Goal: Task Accomplishment & Management: Manage account settings

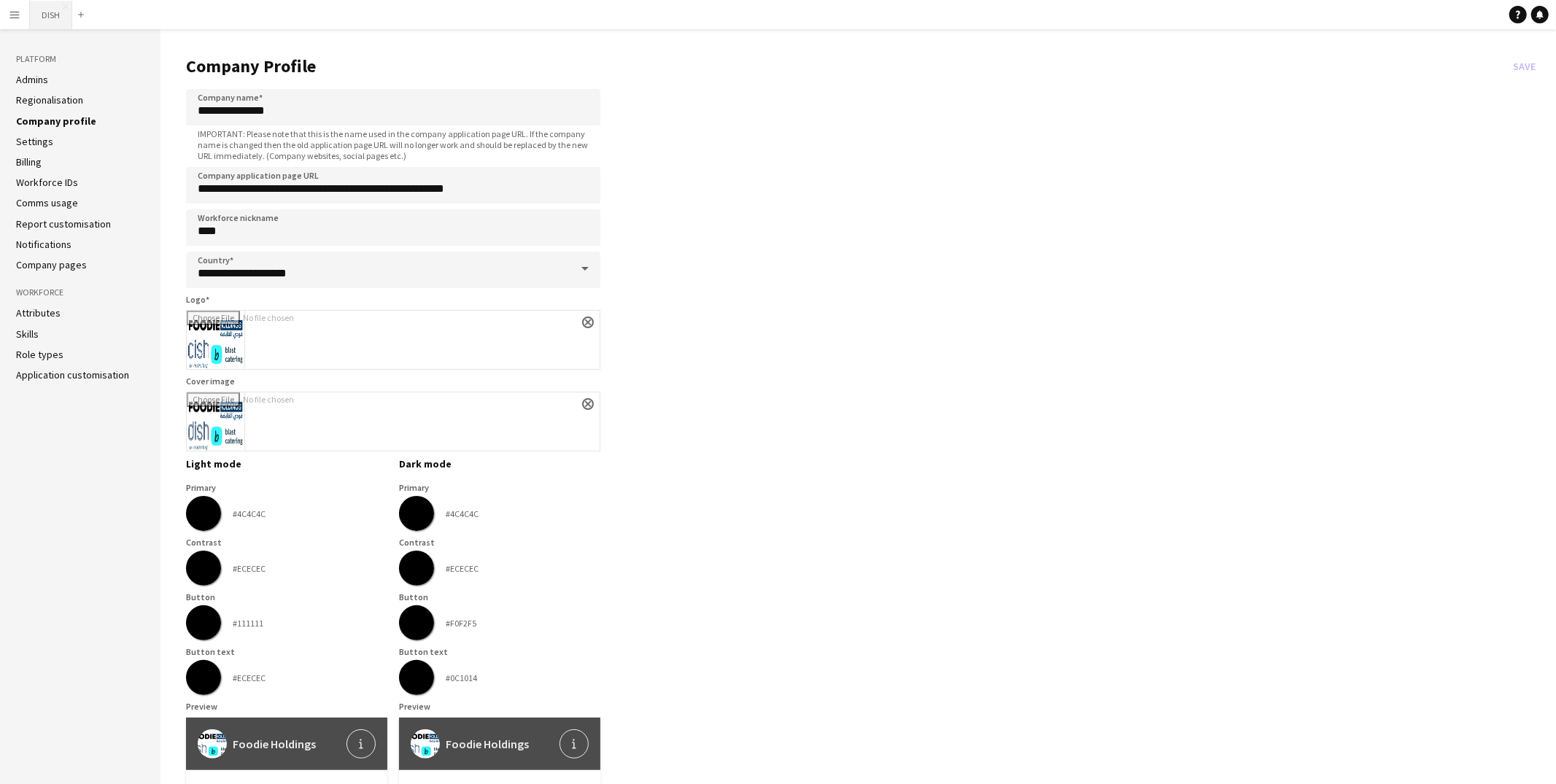
click at [47, 17] on button "DISH Close" at bounding box center [51, 15] width 42 height 28
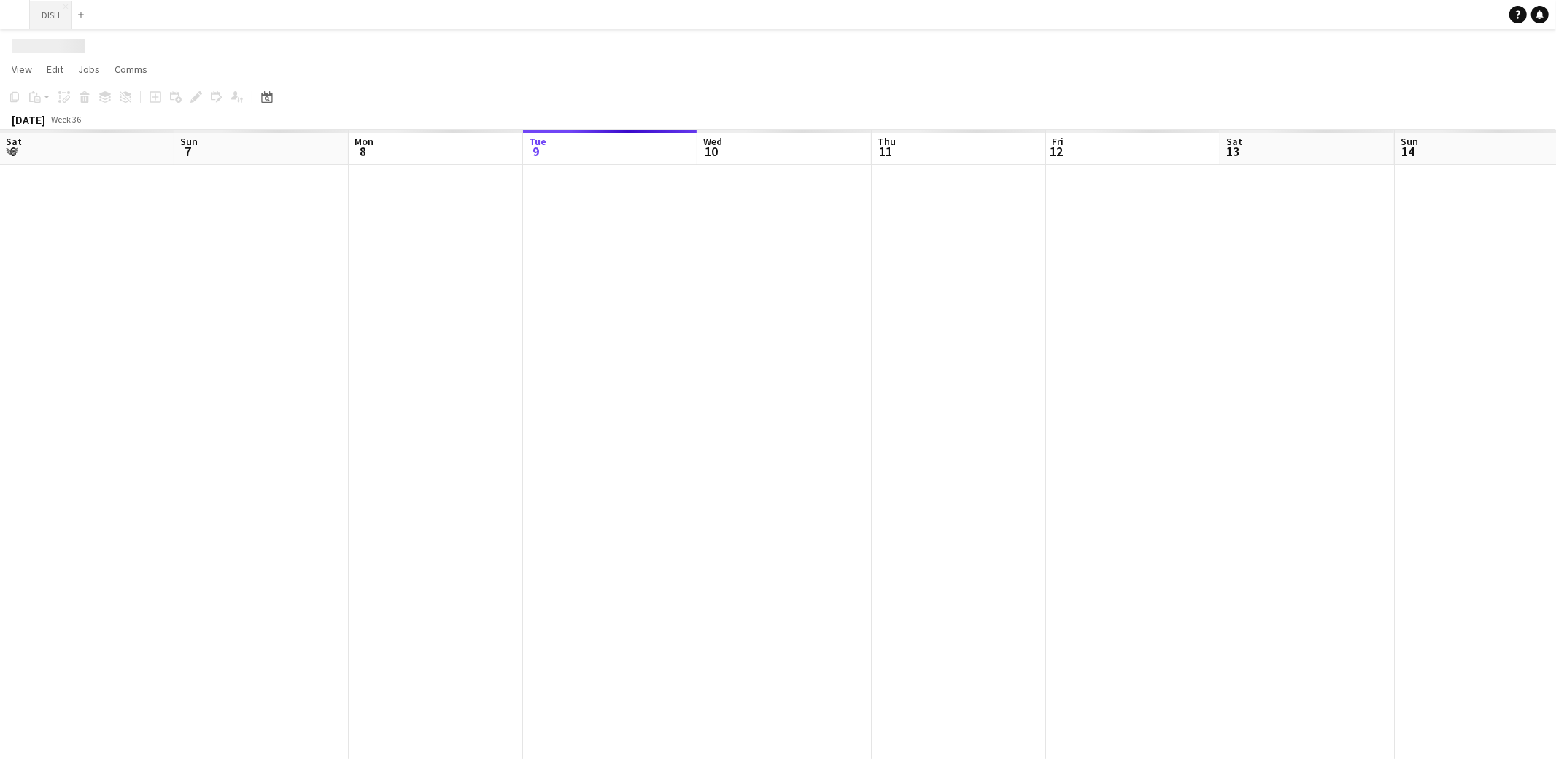
scroll to position [0, 348]
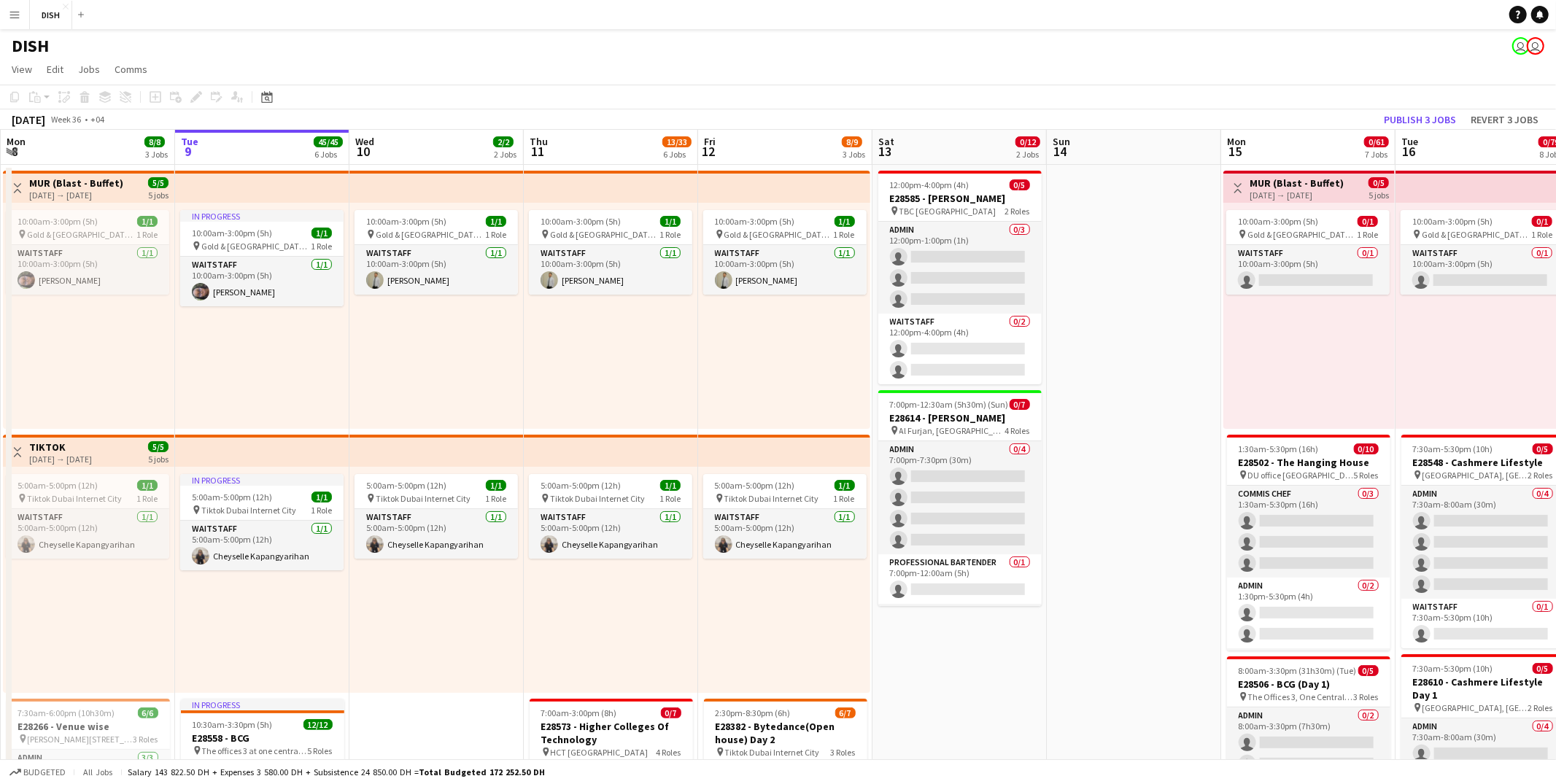
click at [17, 20] on button "Menu" at bounding box center [14, 14] width 29 height 29
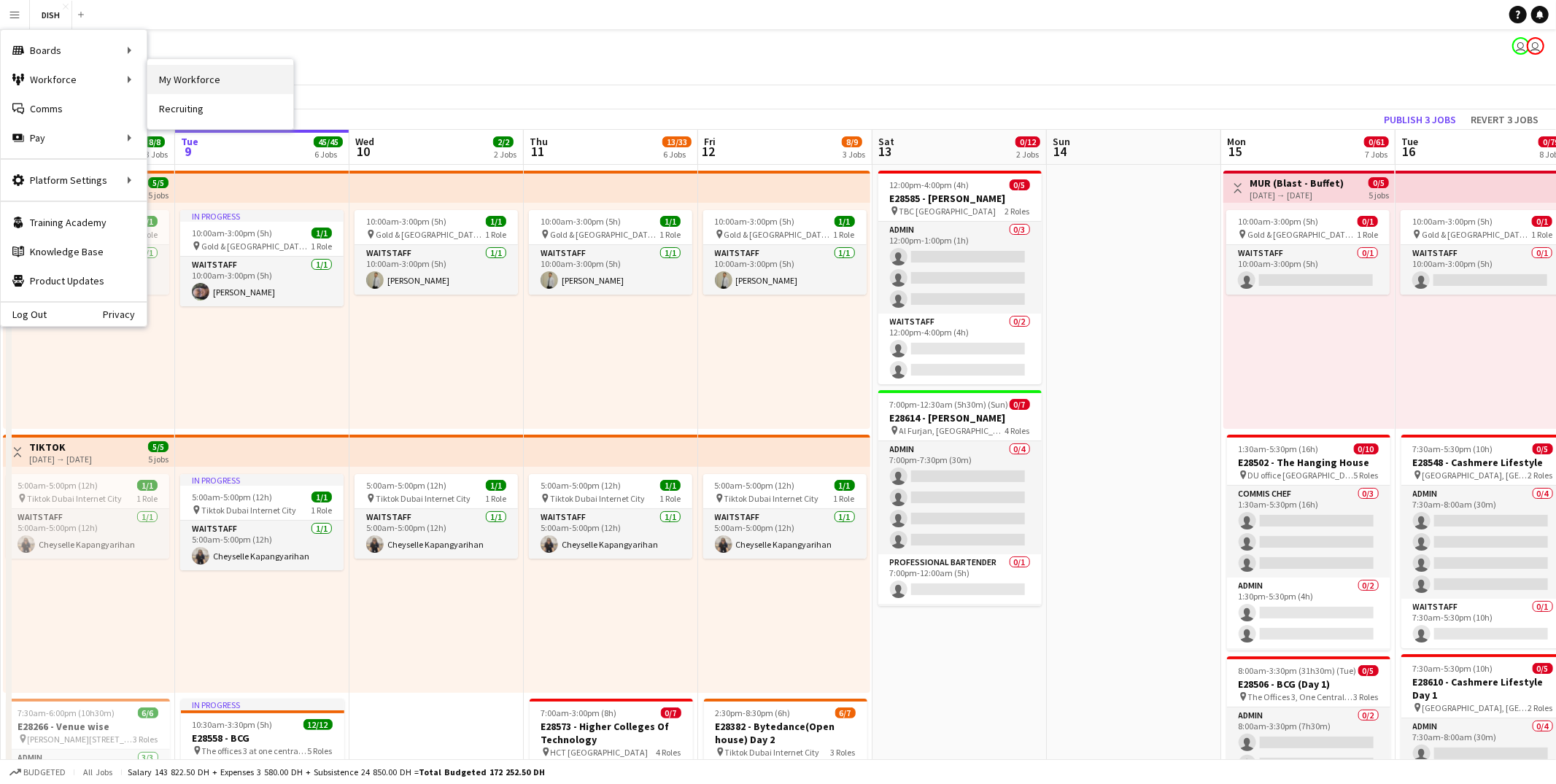
click at [166, 77] on link "My Workforce" at bounding box center [220, 79] width 146 height 29
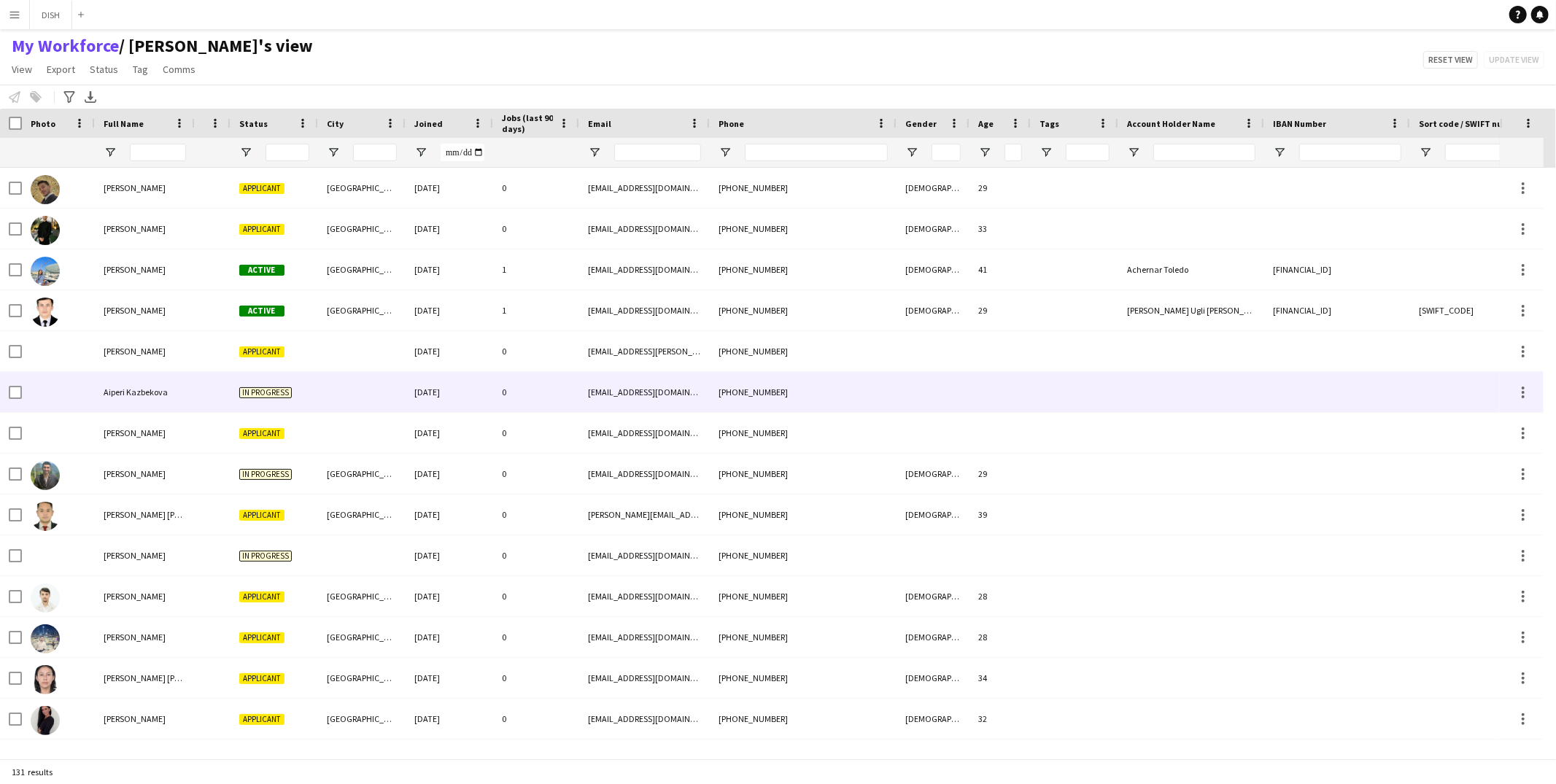
click at [306, 380] on div "In progress" at bounding box center [274, 392] width 88 height 40
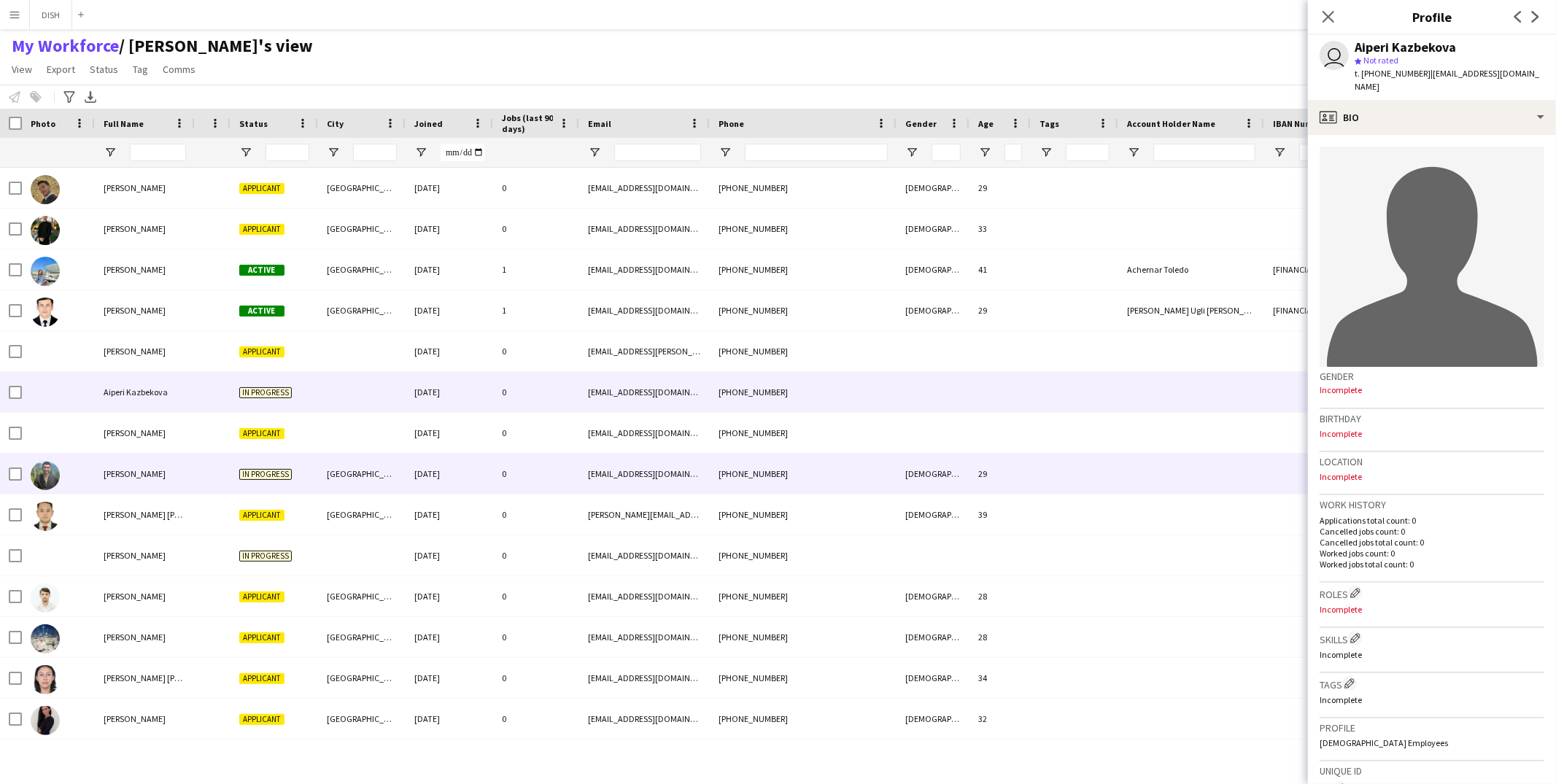
click at [214, 481] on div at bounding box center [213, 474] width 36 height 40
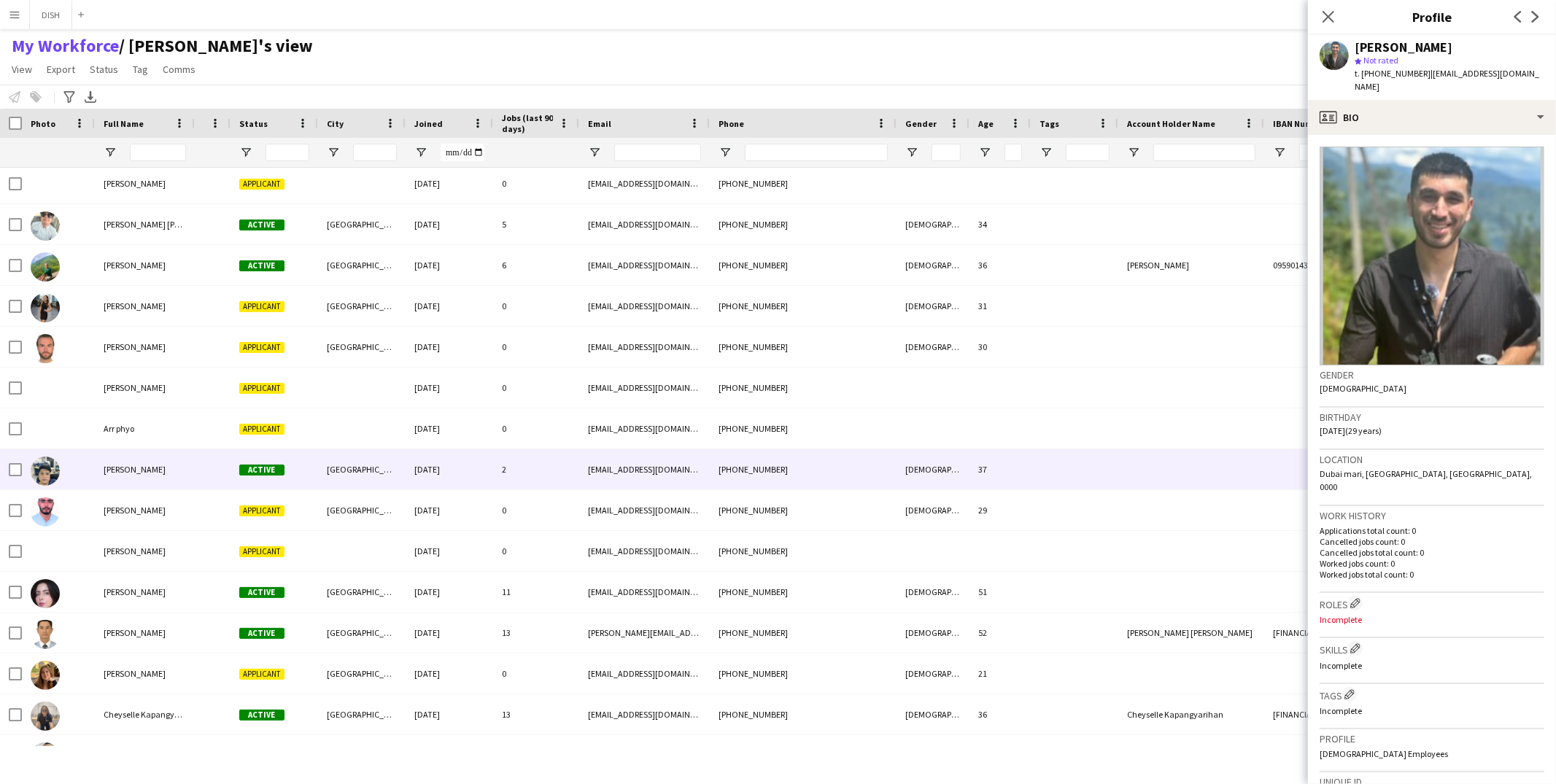
scroll to position [678, 0]
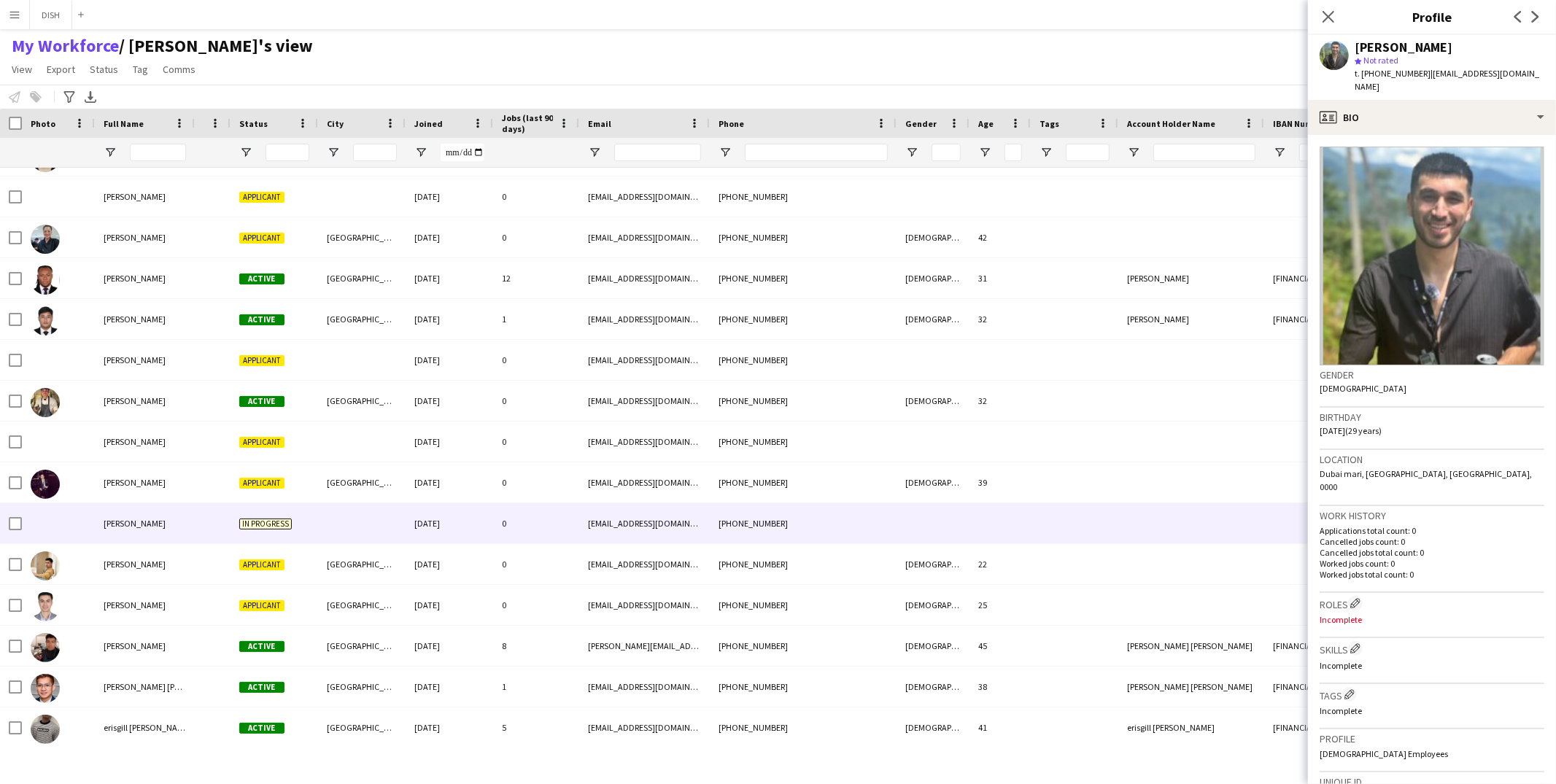
click at [213, 525] on div at bounding box center [213, 523] width 36 height 40
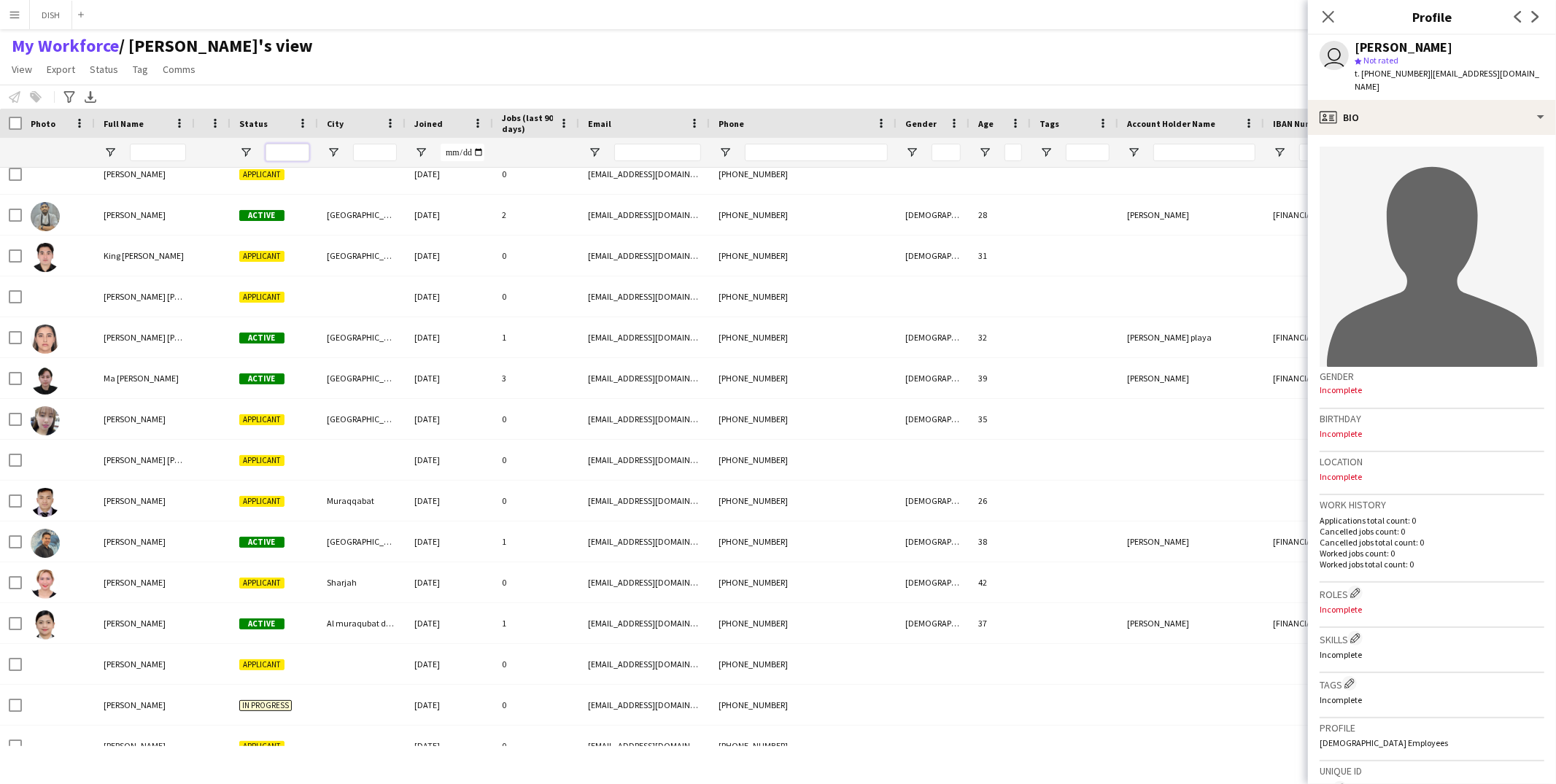
click at [289, 153] on input "Status Filter Input" at bounding box center [287, 152] width 43 height 17
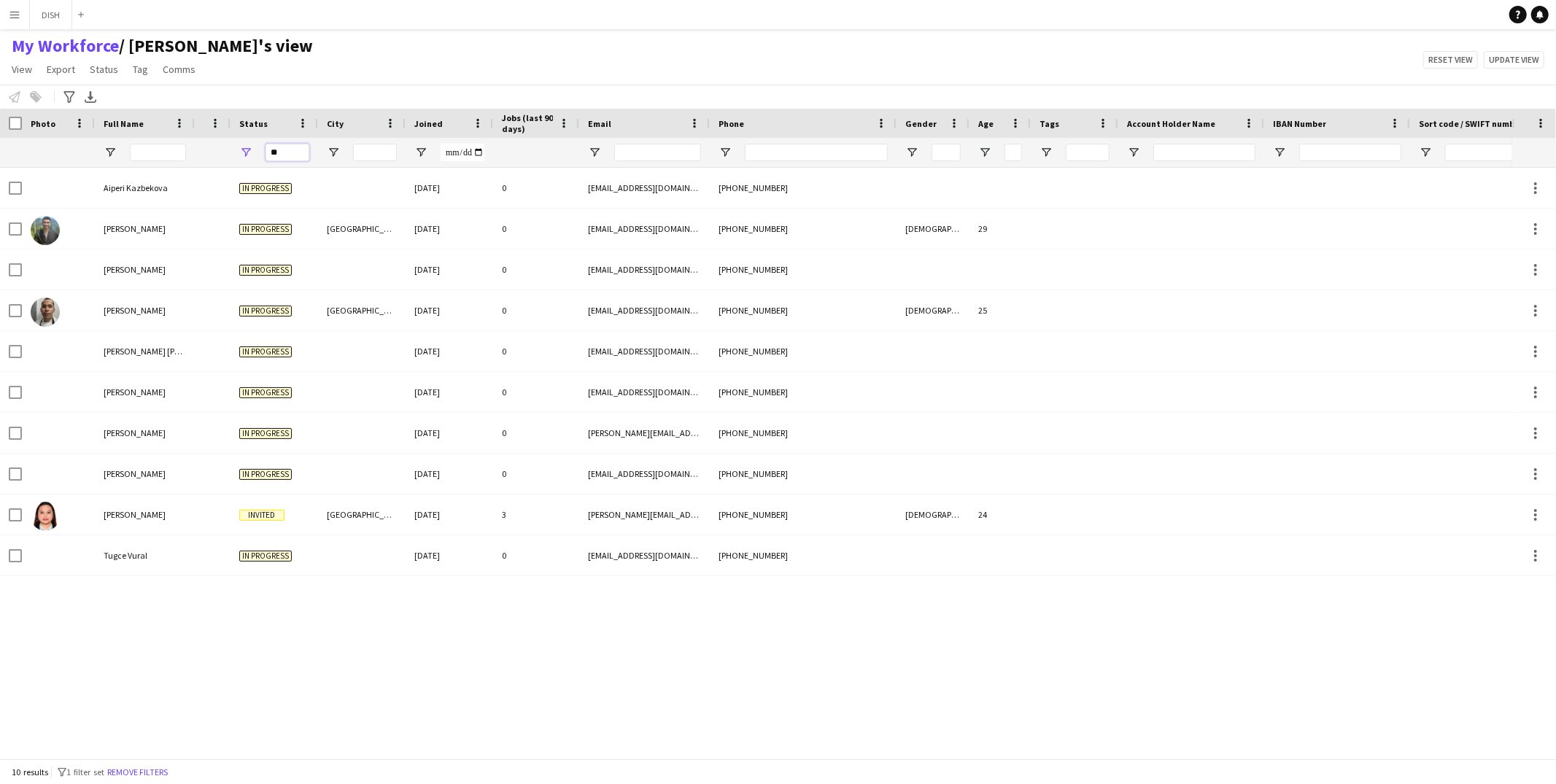
type input "**"
